Goal: Download file/media

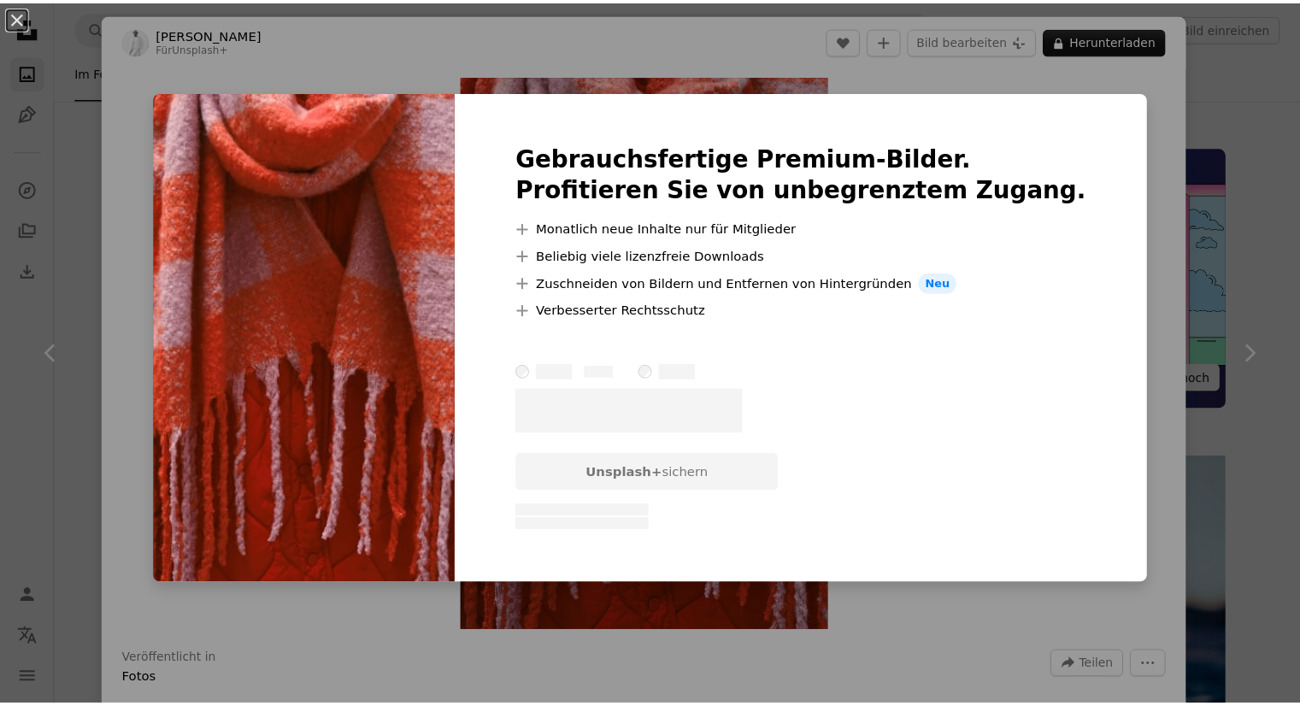
scroll to position [15286, 0]
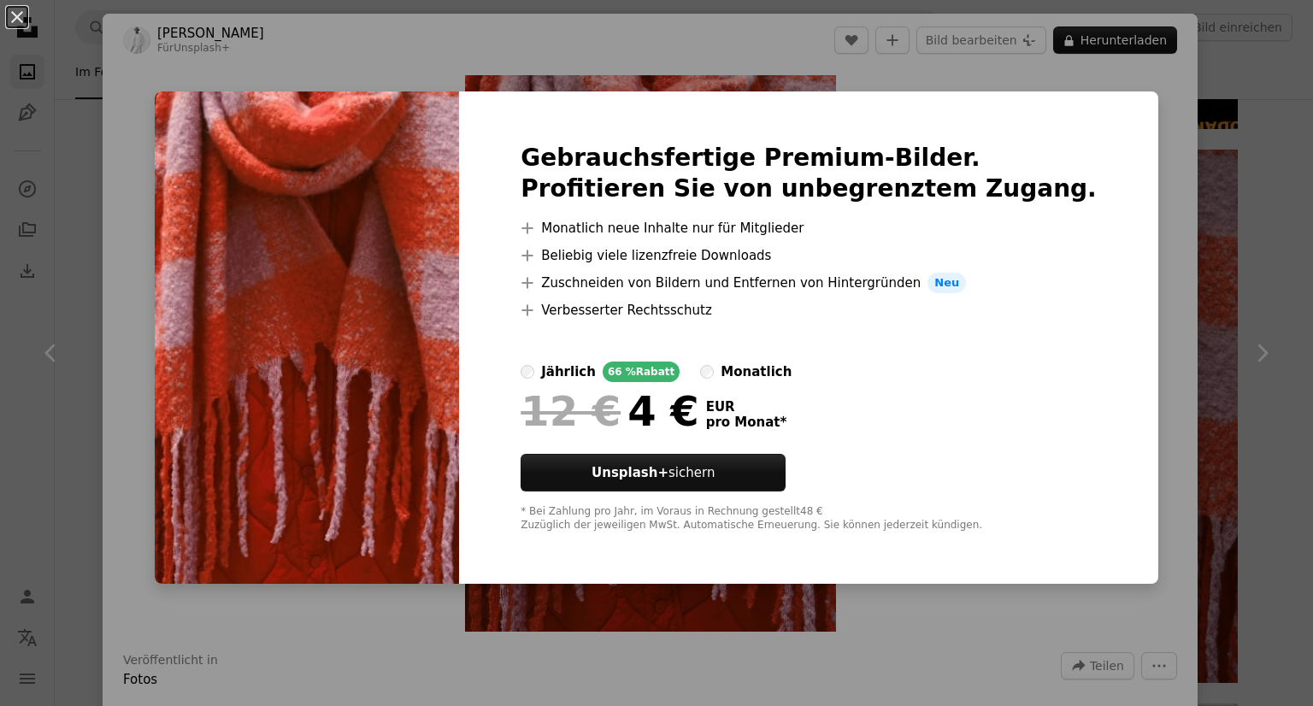
click at [1145, 150] on div "An X shape Gebrauchsfertige Premium-Bilder. Profitieren Sie von unbegrenztem Zu…" at bounding box center [656, 353] width 1313 height 706
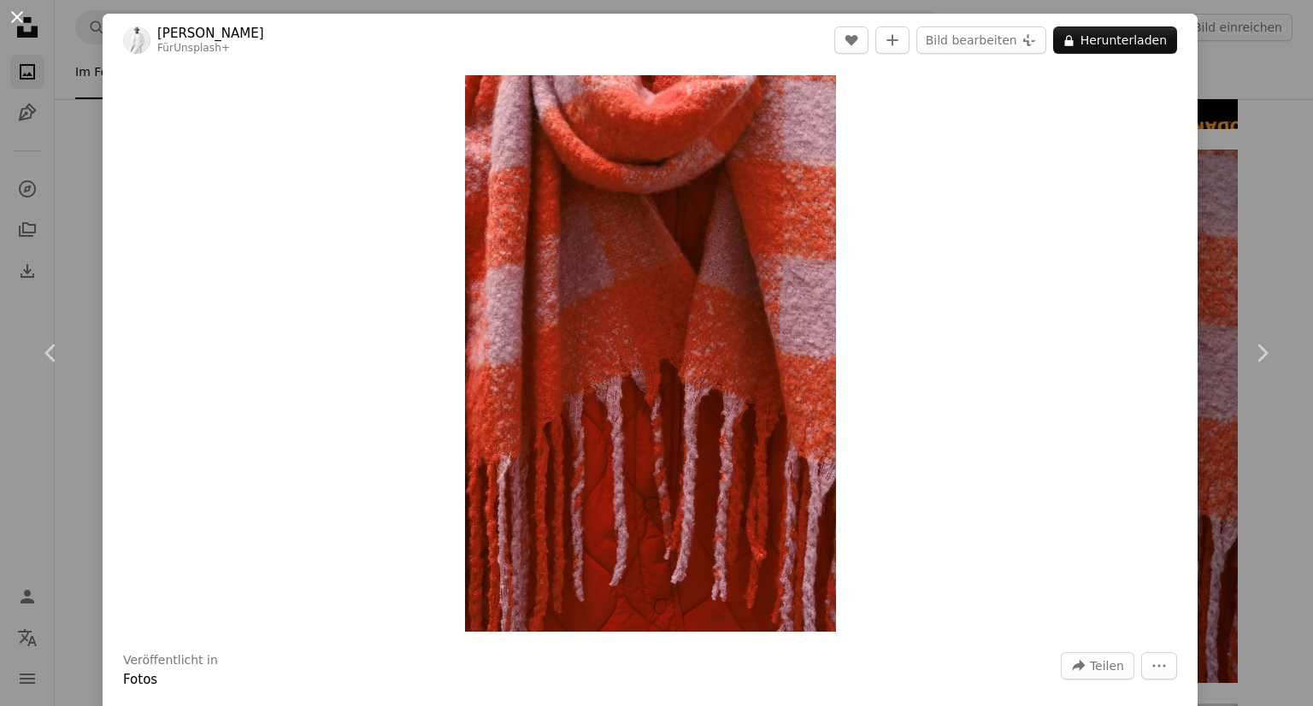
click at [24, 26] on button "An X shape" at bounding box center [17, 17] width 21 height 21
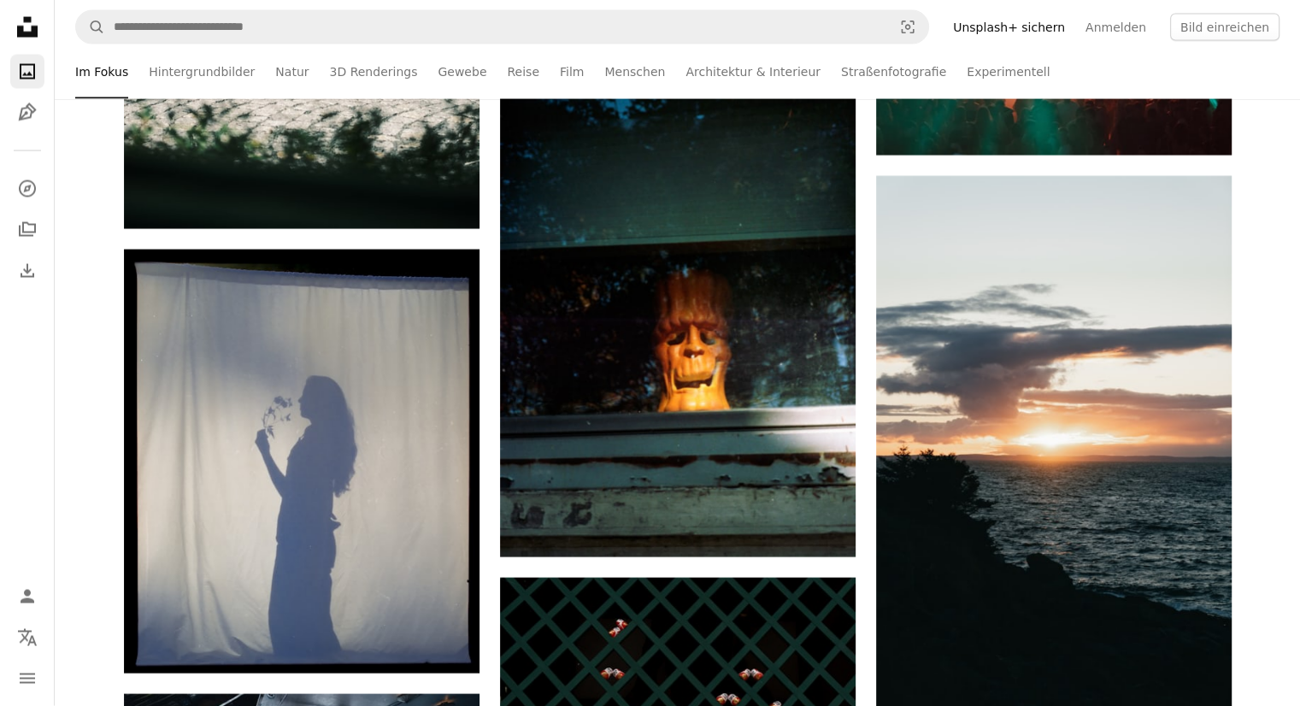
scroll to position [16503, 0]
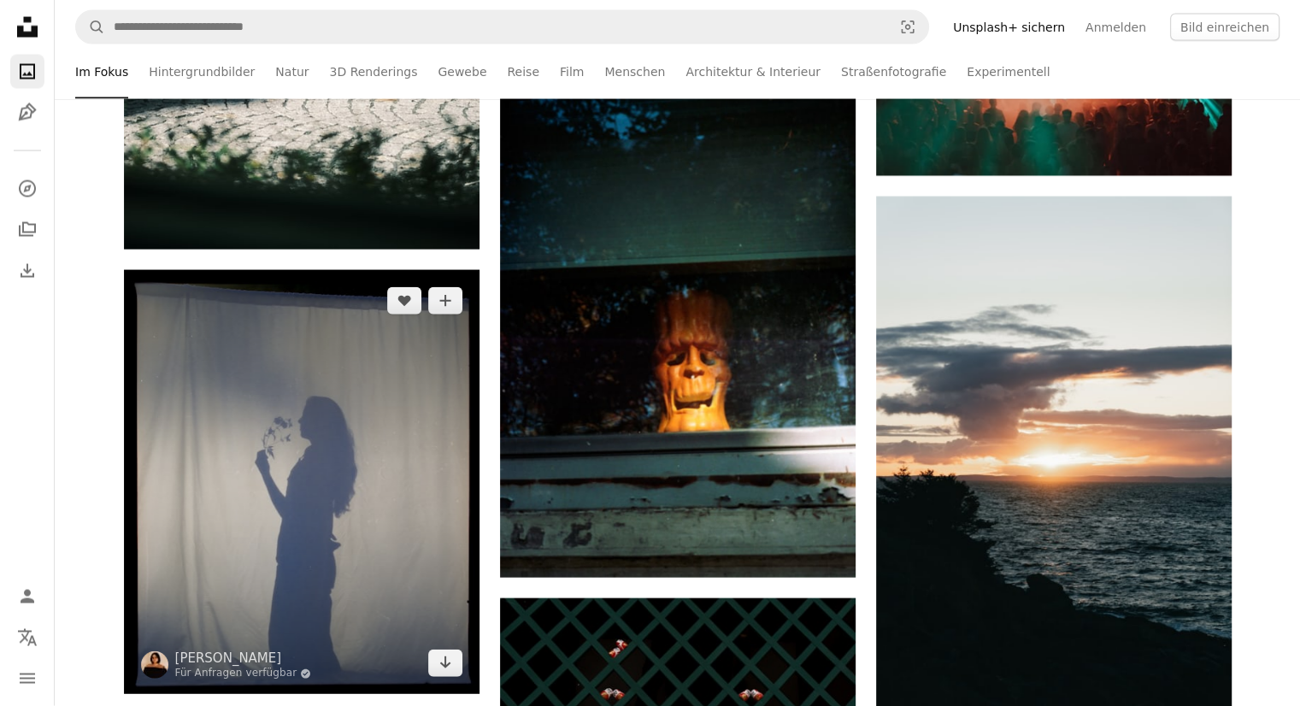
click at [304, 496] on img at bounding box center [301, 482] width 355 height 424
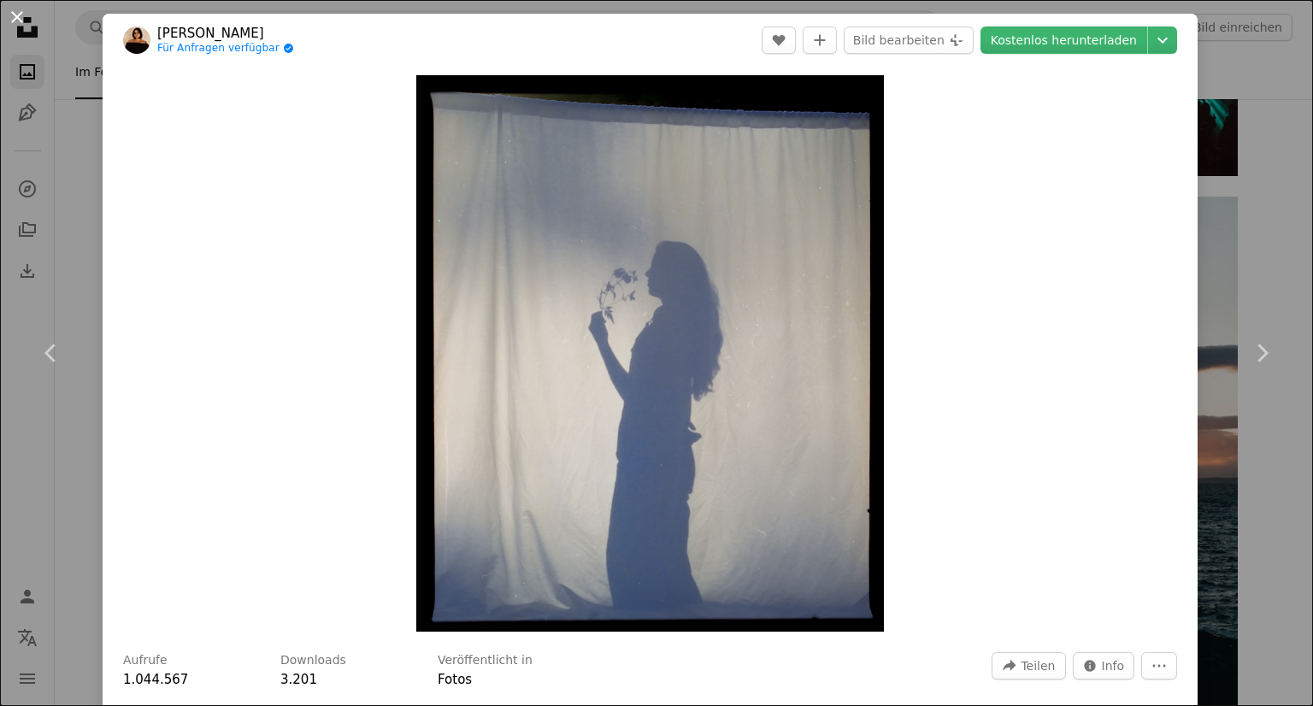
click at [15, 16] on button "An X shape" at bounding box center [17, 17] width 21 height 21
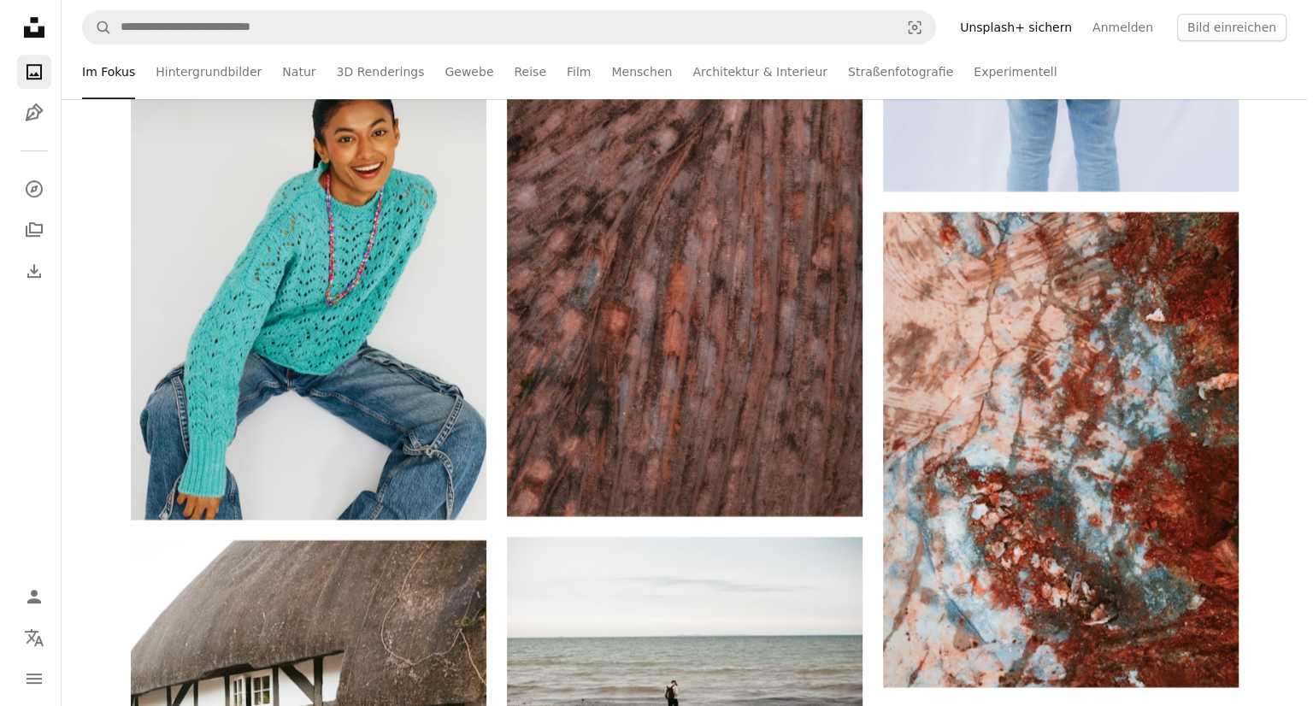
scroll to position [27144, 0]
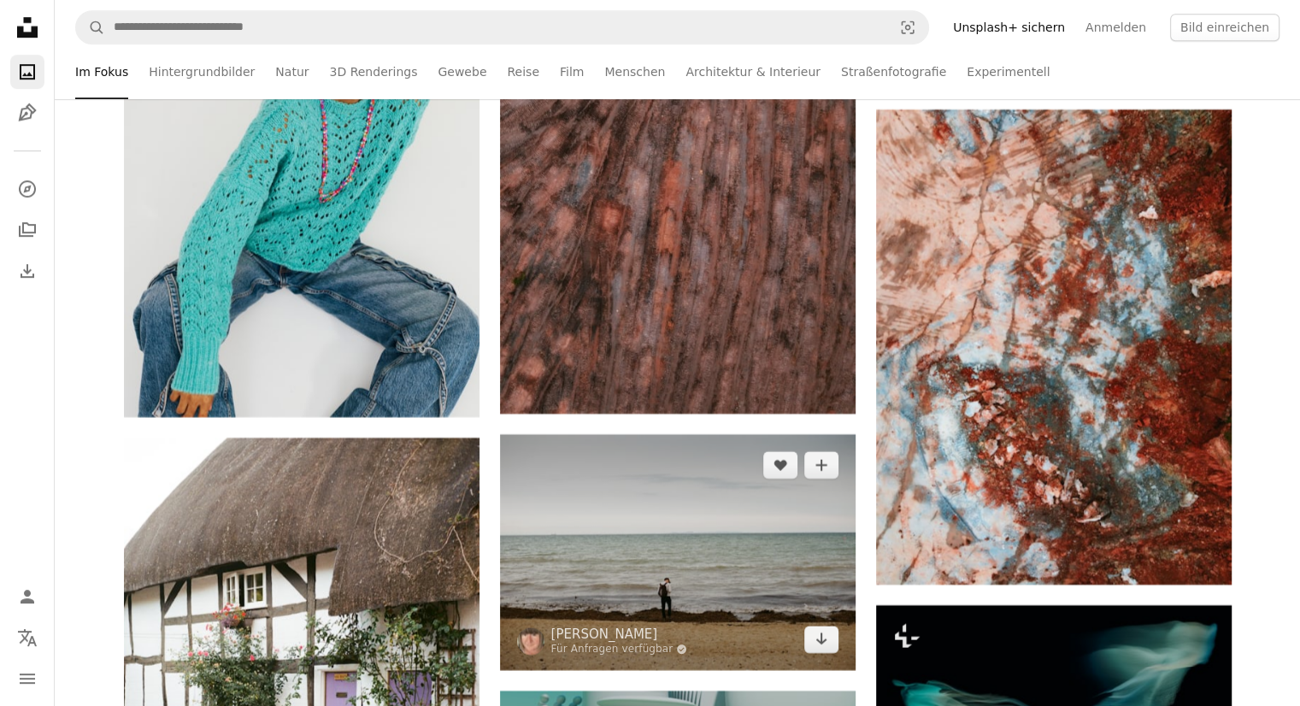
click at [640, 537] on img at bounding box center [677, 551] width 355 height 235
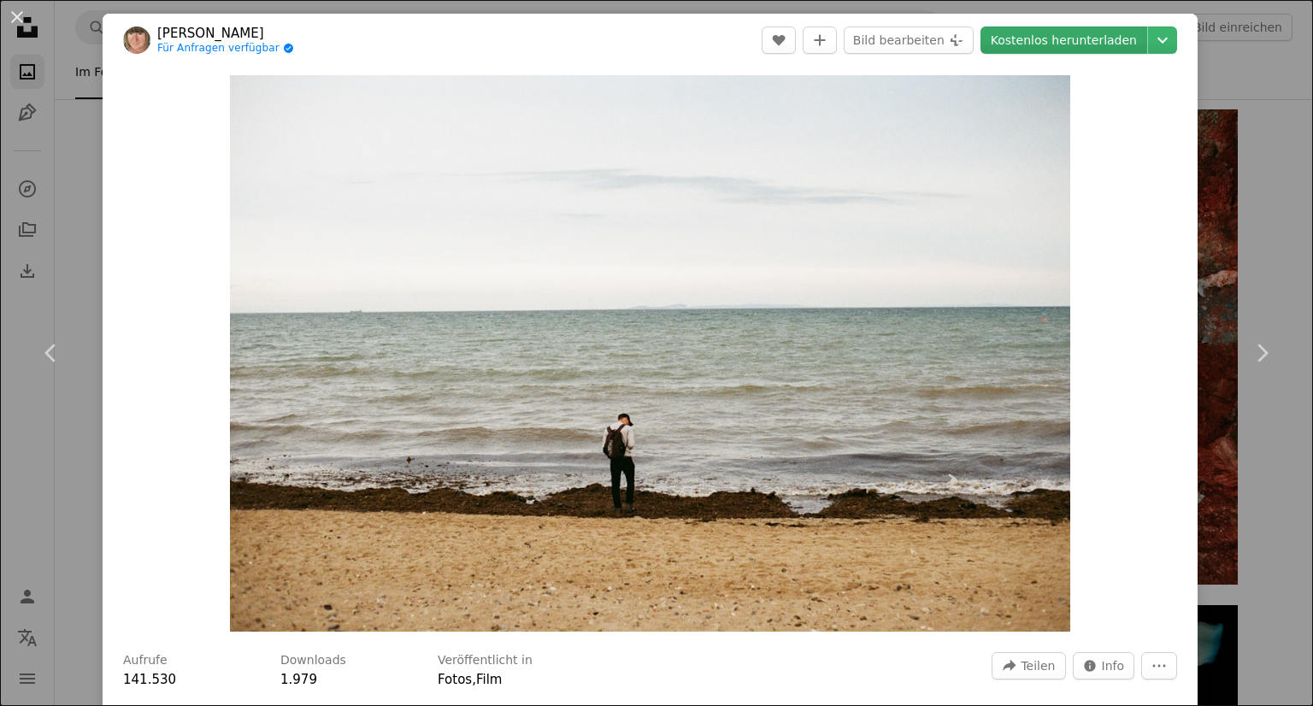
click at [1069, 45] on link "Kostenlos herunterladen" at bounding box center [1063, 39] width 167 height 27
